Goal: Task Accomplishment & Management: Use online tool/utility

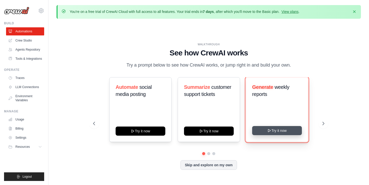
click at [278, 131] on button "Try it now" at bounding box center [277, 130] width 50 height 9
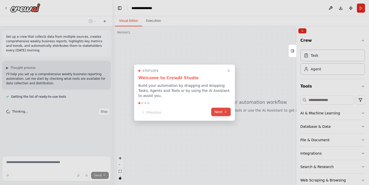
click at [221, 112] on button "Next" at bounding box center [220, 111] width 19 height 8
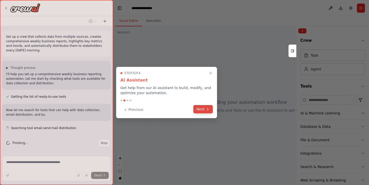
scroll to position [1, 0]
click at [203, 109] on button "Next" at bounding box center [202, 109] width 19 height 8
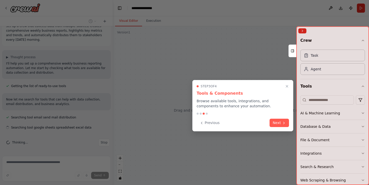
scroll to position [11, 0]
click at [280, 121] on button "Next" at bounding box center [279, 122] width 19 height 8
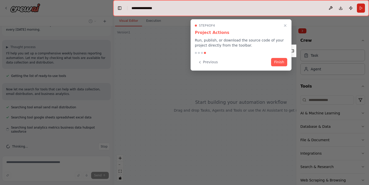
scroll to position [21, 0]
click at [277, 63] on button "Finish" at bounding box center [279, 61] width 16 height 8
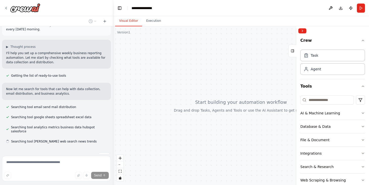
scroll to position [31, 0]
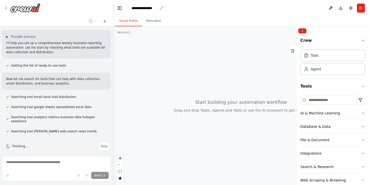
click at [140, 9] on div "**********" at bounding box center [145, 8] width 26 height 5
click at [140, 9] on div "**********" at bounding box center [157, 8] width 51 height 5
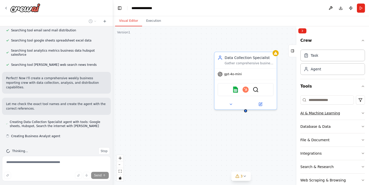
scroll to position [98, 0]
click at [362, 113] on icon "button" at bounding box center [363, 113] width 4 height 4
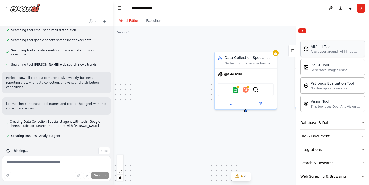
scroll to position [90, 0]
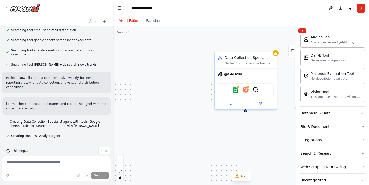
click at [355, 117] on button "Database & Data" at bounding box center [332, 112] width 65 height 13
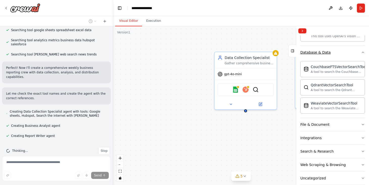
scroll to position [159, 0]
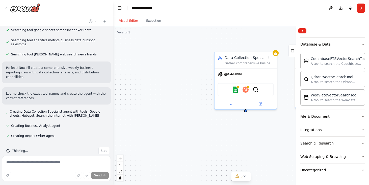
click at [355, 117] on button "File & Document" at bounding box center [332, 116] width 65 height 13
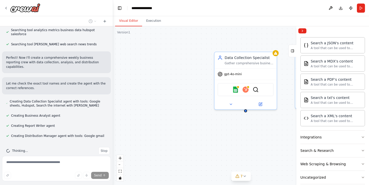
scroll to position [308, 0]
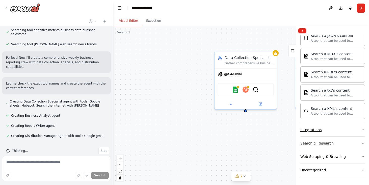
click at [339, 129] on button "Integrations" at bounding box center [332, 129] width 65 height 13
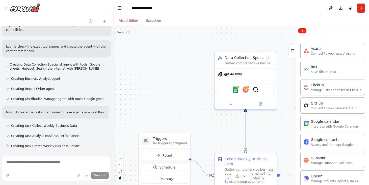
scroll to position [0, 0]
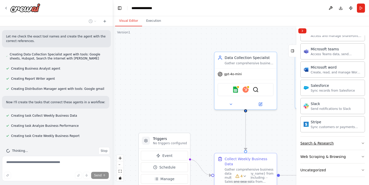
click at [322, 143] on div "Search & Research" at bounding box center [316, 142] width 33 height 5
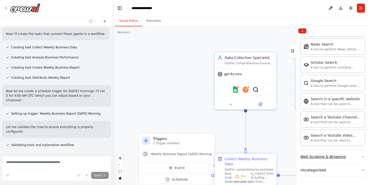
click at [318, 157] on div "Web Scraping & Browsing" at bounding box center [322, 156] width 45 height 5
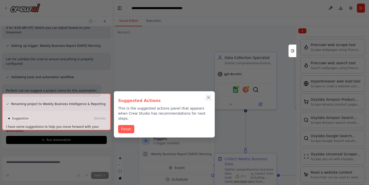
click at [207, 97] on icon "Close walkthrough" at bounding box center [208, 97] width 5 height 5
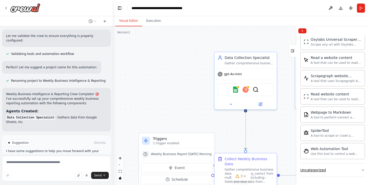
click at [312, 169] on div "Uncategorized" at bounding box center [313, 169] width 26 height 5
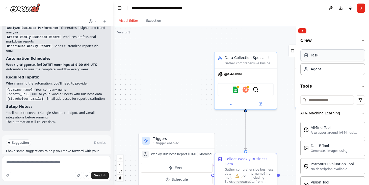
click at [319, 57] on div "Task" at bounding box center [332, 55] width 65 height 12
